Goal: Transaction & Acquisition: Purchase product/service

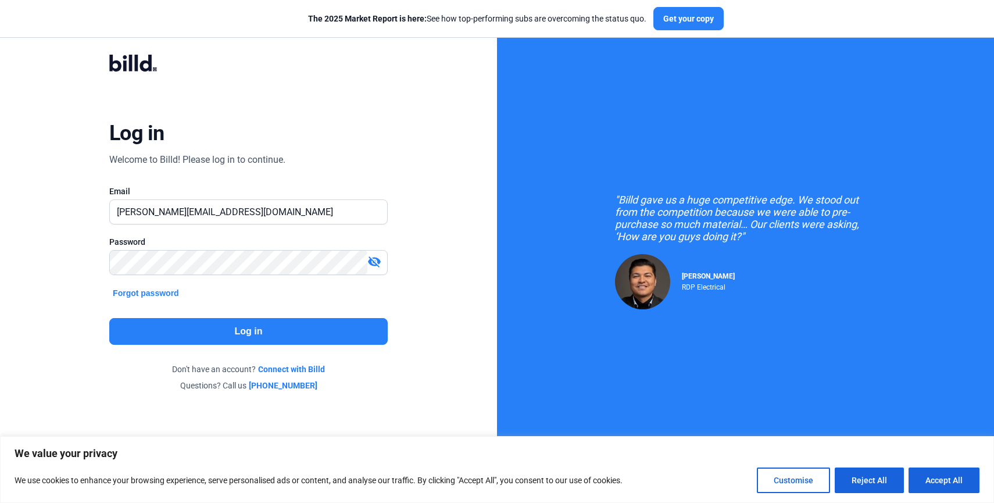
click at [243, 331] on button "Log in" at bounding box center [248, 331] width 278 height 27
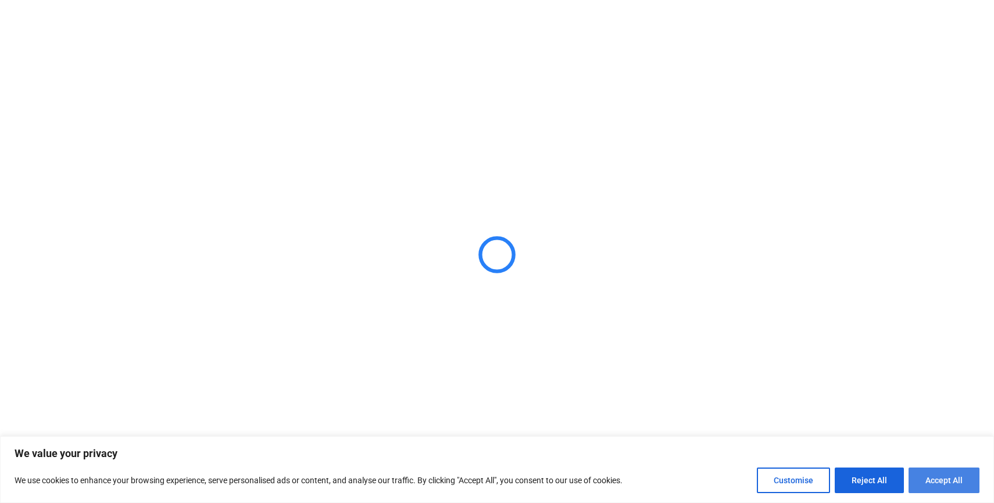
click at [948, 480] on button "Accept All" at bounding box center [944, 480] width 71 height 26
checkbox input "true"
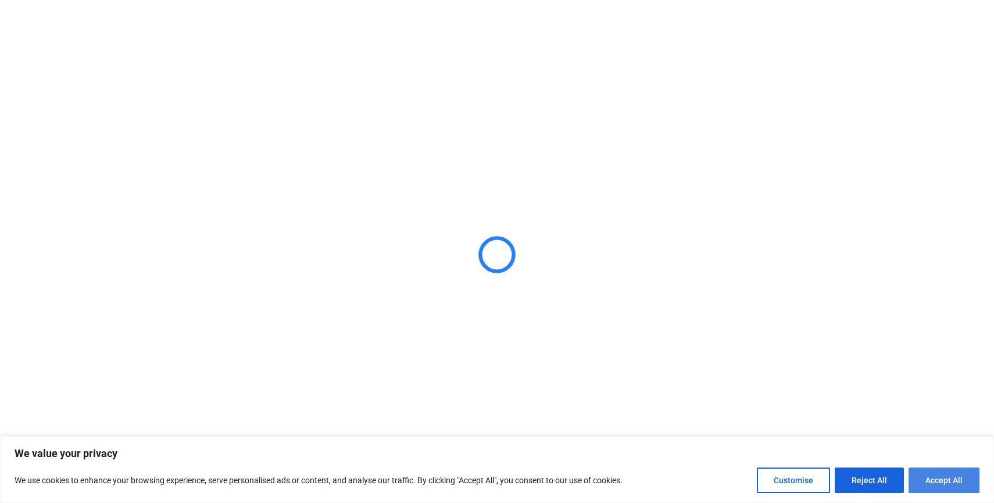
checkbox input "true"
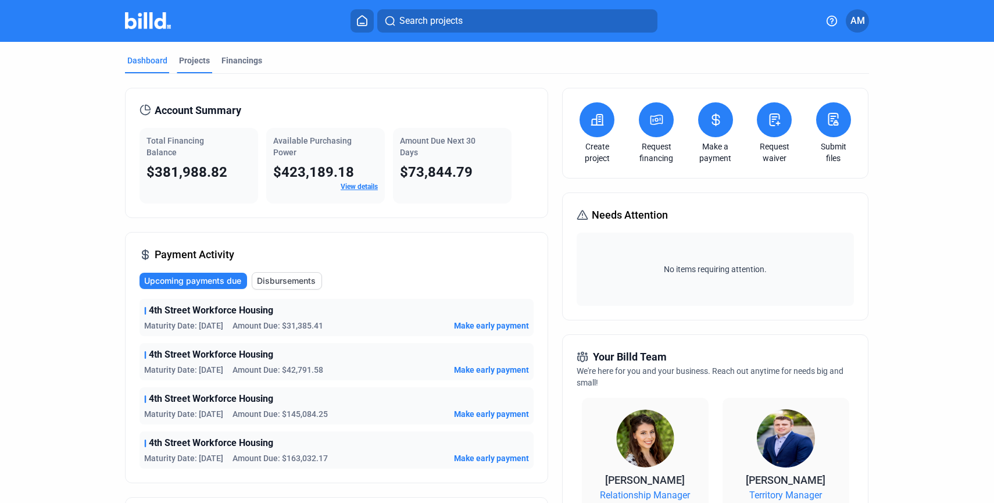
click at [196, 62] on div "Projects" at bounding box center [194, 61] width 31 height 12
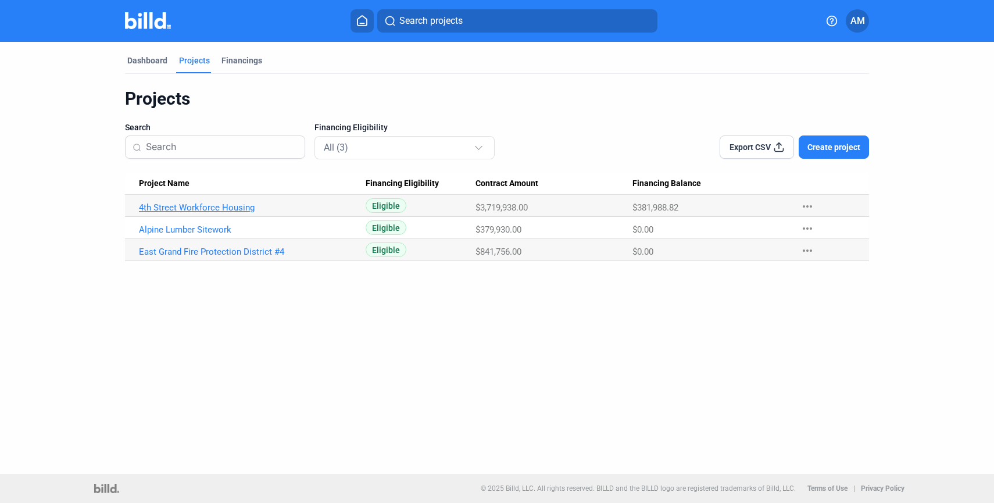
click at [208, 206] on link "4th Street Workforce Housing" at bounding box center [252, 207] width 227 height 10
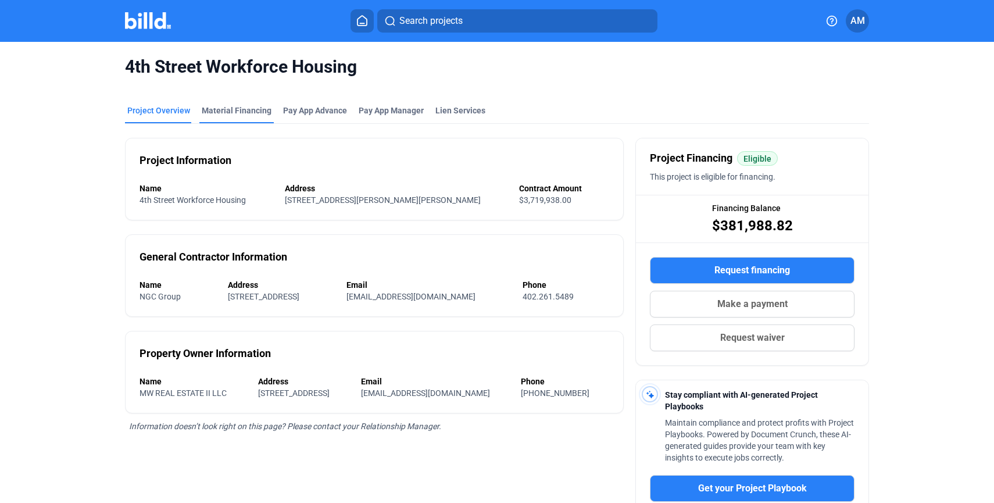
click at [244, 110] on div "Material Financing" at bounding box center [237, 111] width 70 height 12
